Goal: Task Accomplishment & Management: Complete application form

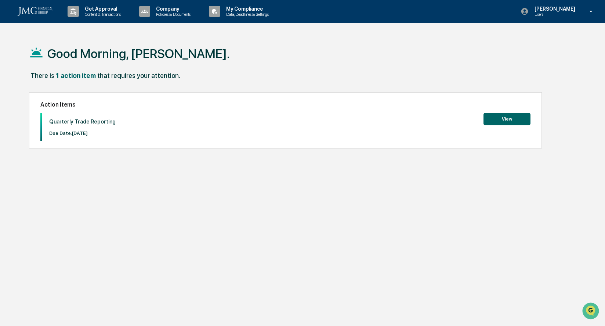
click at [504, 119] on button "View" at bounding box center [507, 119] width 47 height 12
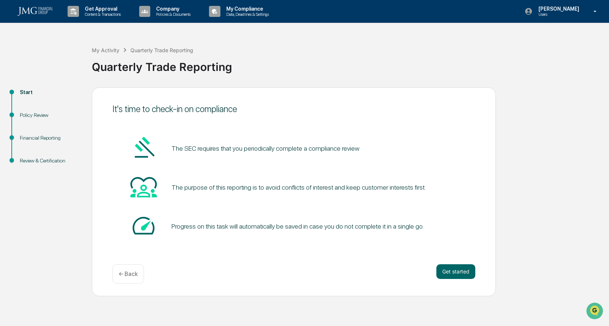
click at [449, 271] on button "Get started" at bounding box center [455, 271] width 39 height 15
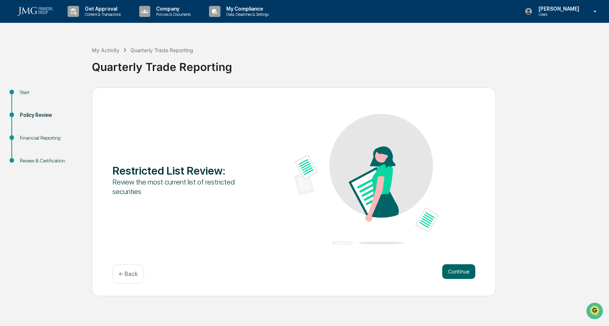
click at [450, 271] on button "Continue" at bounding box center [458, 271] width 33 height 15
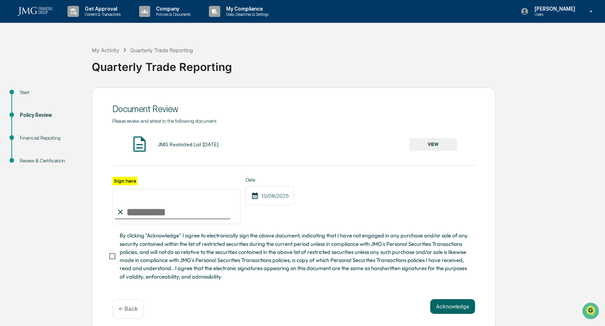
click at [443, 145] on button "VIEW" at bounding box center [434, 144] width 48 height 12
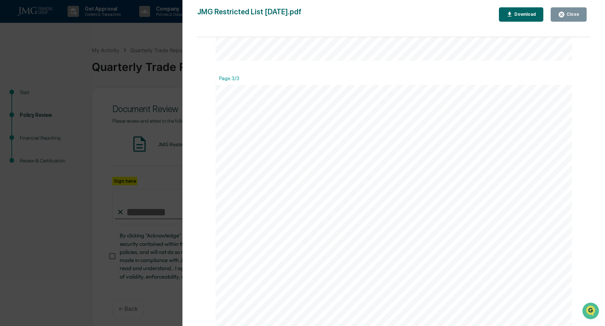
scroll to position [793, 0]
click at [79, 56] on div "Version History [DATE] 09:09 PM [PERSON_NAME] JMG Restricted List [DATE].pdf Cl…" at bounding box center [302, 163] width 605 height 326
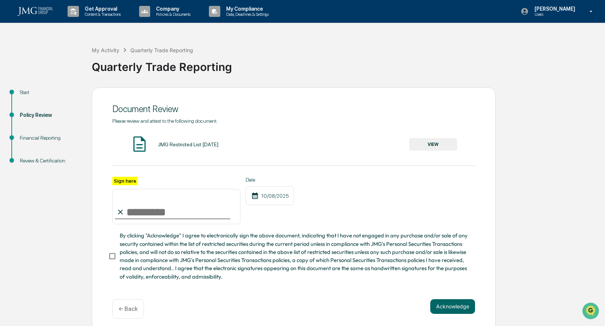
click at [114, 181] on label "Sign here" at bounding box center [124, 181] width 25 height 8
click at [114, 189] on input "Sign here" at bounding box center [176, 206] width 128 height 35
click at [141, 216] on input "Sign here" at bounding box center [176, 206] width 128 height 35
type input "**********"
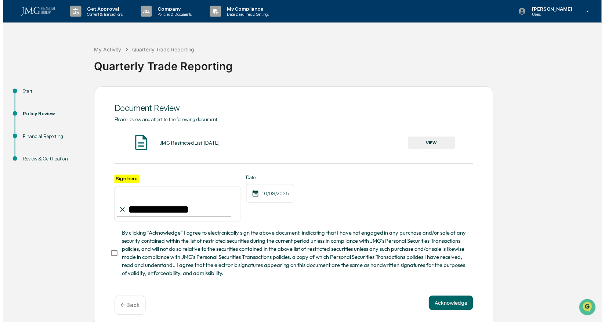
scroll to position [7, 0]
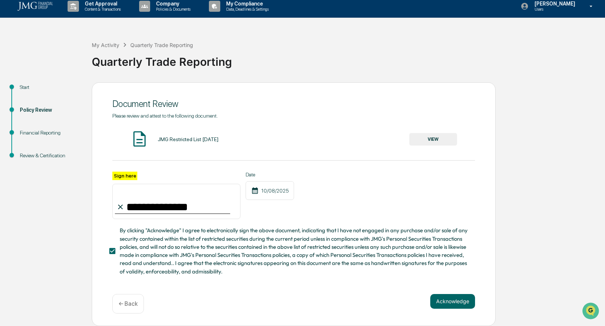
click at [464, 304] on button "Acknowledge" at bounding box center [453, 301] width 45 height 15
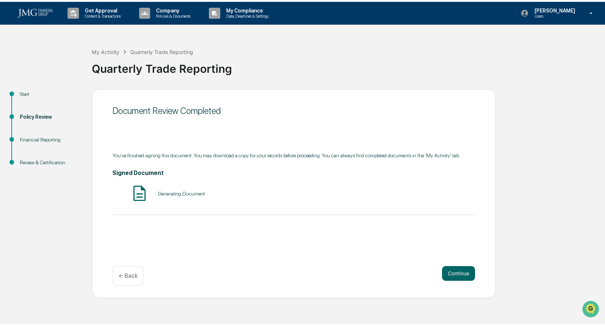
scroll to position [0, 0]
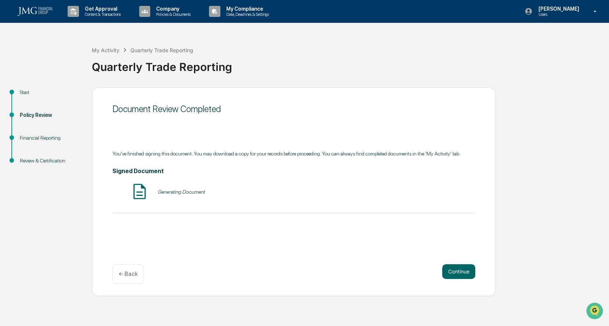
click at [458, 272] on button "Continue" at bounding box center [458, 271] width 33 height 15
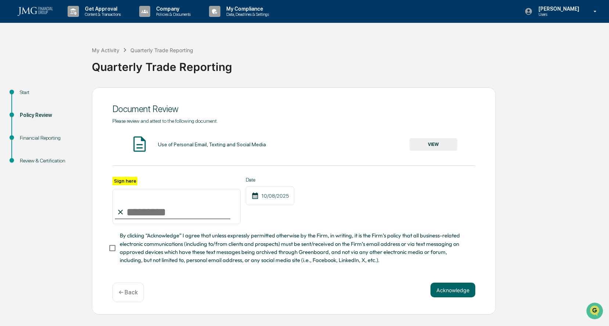
click at [429, 144] on button "VIEW" at bounding box center [434, 144] width 48 height 12
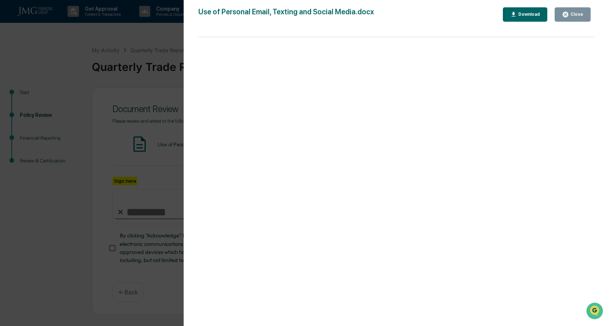
click at [568, 14] on icon "button" at bounding box center [565, 14] width 7 height 7
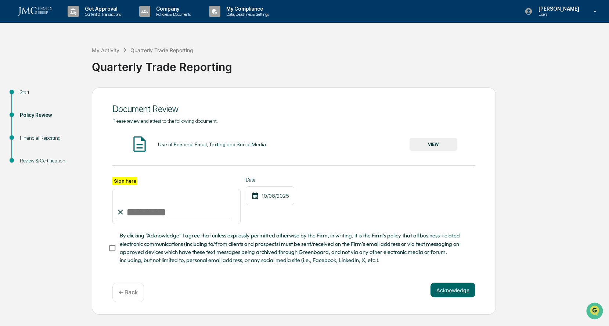
click at [131, 209] on input "Sign here" at bounding box center [176, 206] width 128 height 35
type input "**********"
click at [455, 291] on button "Acknowledge" at bounding box center [453, 289] width 45 height 15
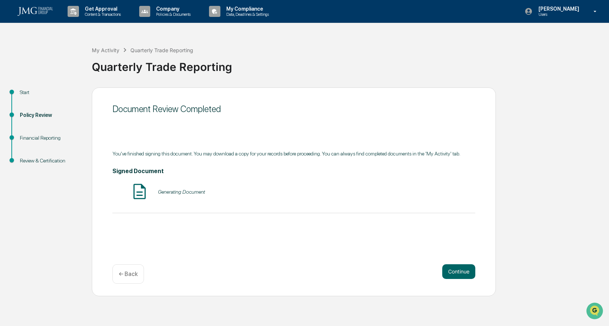
click at [462, 270] on button "Continue" at bounding box center [458, 271] width 33 height 15
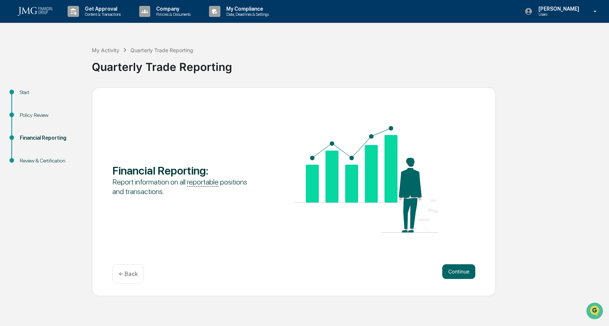
click at [462, 273] on button "Continue" at bounding box center [458, 271] width 33 height 15
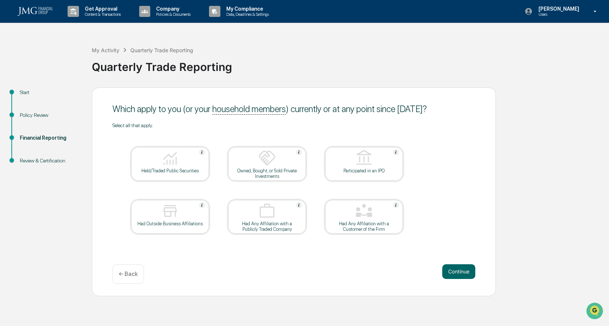
click at [449, 271] on button "Continue" at bounding box center [458, 271] width 33 height 15
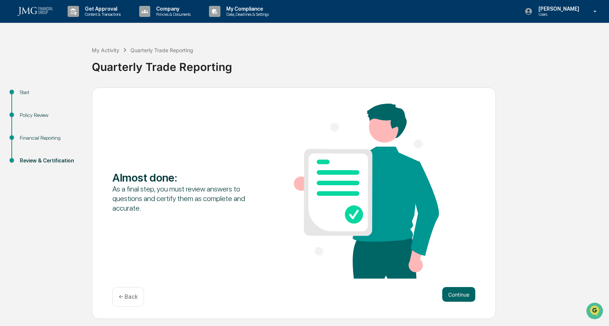
click at [456, 296] on button "Continue" at bounding box center [458, 294] width 33 height 15
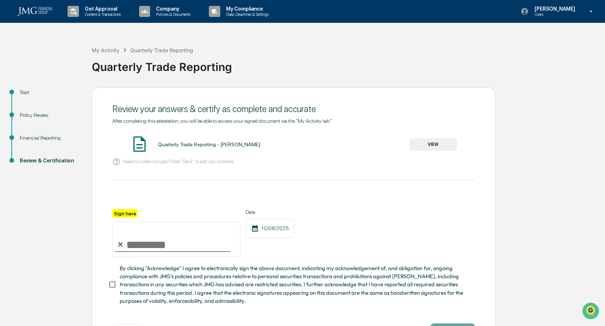
click at [132, 243] on input "Sign here" at bounding box center [176, 239] width 128 height 35
type input "**********"
click at [439, 148] on button "VIEW" at bounding box center [434, 144] width 48 height 12
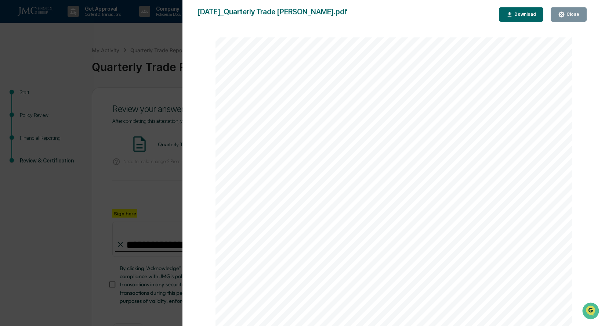
scroll to position [541, 0]
click at [565, 15] on icon "button" at bounding box center [562, 15] width 6 height 6
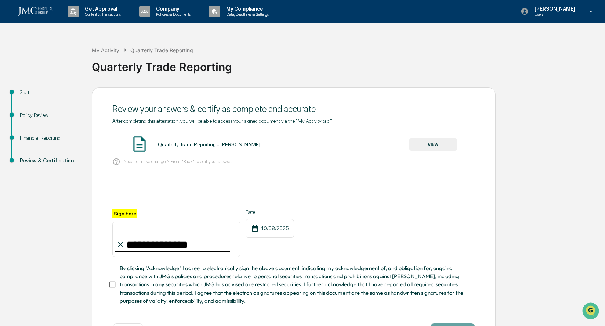
scroll to position [32, 0]
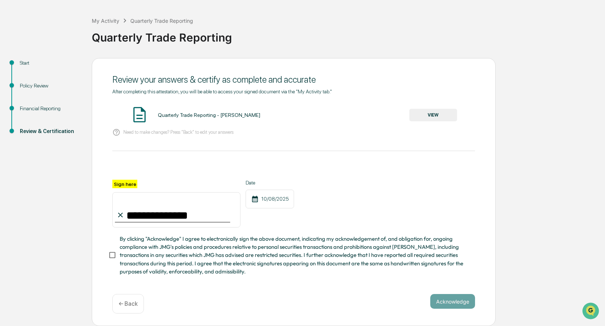
click at [228, 115] on div "Quarterly Trade Reporting - [PERSON_NAME]" at bounding box center [209, 115] width 102 height 6
click at [428, 114] on button "VIEW" at bounding box center [434, 115] width 48 height 12
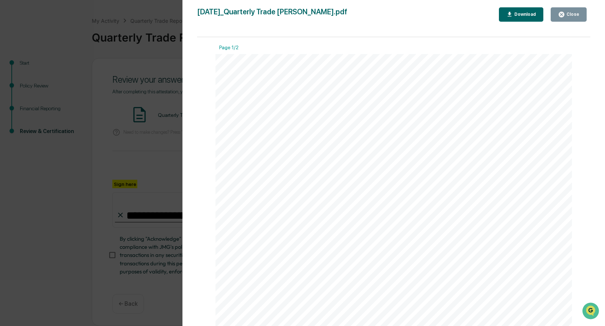
click at [66, 227] on div "Version History [DATE] 03:02 PM [PERSON_NAME] [DATE]_Quarterly Trade Reporting_…" at bounding box center [302, 163] width 605 height 326
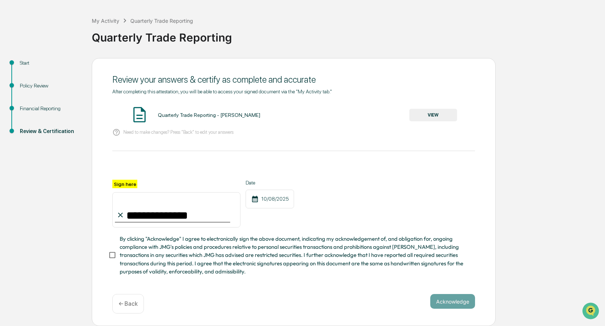
click at [25, 196] on div "**********" at bounding box center [303, 192] width 598 height 268
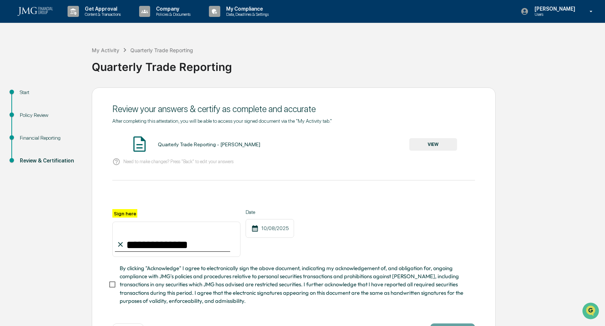
drag, startPoint x: 239, startPoint y: 13, endPoint x: 235, endPoint y: 12, distance: 4.1
click at [235, 12] on p "Data, Deadlines & Settings" at bounding box center [246, 14] width 52 height 5
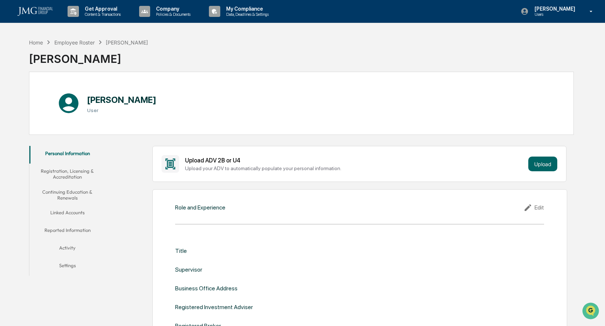
drag, startPoint x: 235, startPoint y: 12, endPoint x: 167, endPoint y: 55, distance: 80.2
click at [167, 55] on div "Home Employee Roster [PERSON_NAME] [PERSON_NAME]" at bounding box center [301, 53] width 545 height 37
click at [72, 215] on button "Linked Accounts" at bounding box center [67, 214] width 76 height 18
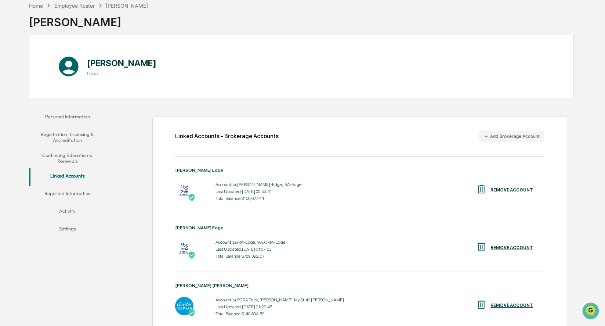
scroll to position [73, 0]
